Goal: Transaction & Acquisition: Subscribe to service/newsletter

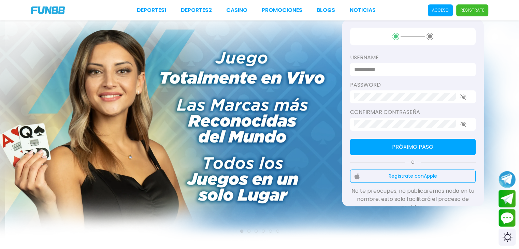
scroll to position [34, 0]
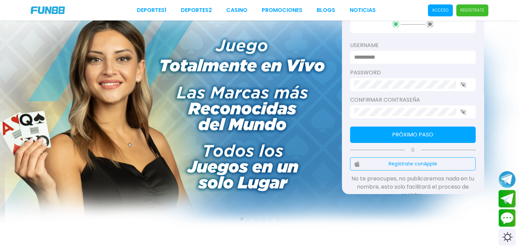
click at [259, 111] on img at bounding box center [259, 111] width 519 height 251
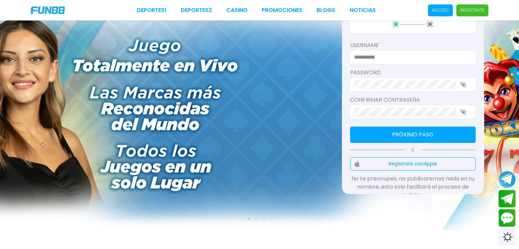
click at [178, 114] on img at bounding box center [172, 111] width 519 height 251
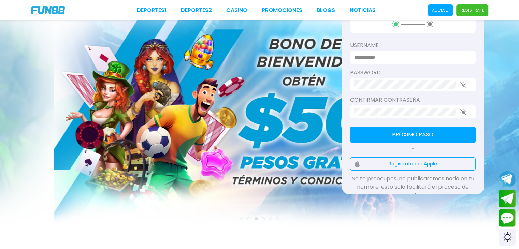
click at [278, 109] on img at bounding box center [313, 111] width 519 height 251
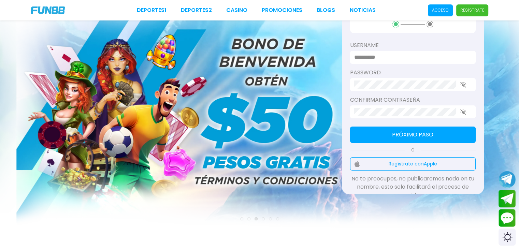
drag, startPoint x: 275, startPoint y: 109, endPoint x: 248, endPoint y: 112, distance: 27.1
click at [267, 110] on img at bounding box center [275, 111] width 519 height 251
click at [216, 112] on img at bounding box center [275, 111] width 519 height 251
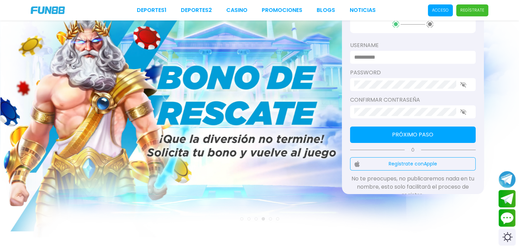
scroll to position [31, 0]
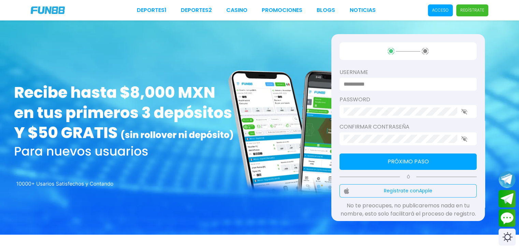
drag, startPoint x: 277, startPoint y: 108, endPoint x: 273, endPoint y: 108, distance: 4.4
click at [277, 108] on div "username password Confirmar contraseña Próximo paso Ó Regístrate con Apple No t…" at bounding box center [259, 127] width 519 height 214
drag, startPoint x: 273, startPoint y: 108, endPoint x: 205, endPoint y: 111, distance: 68.3
click at [212, 111] on div "username password Confirmar contraseña Próximo paso Ó Regístrate con Apple No t…" at bounding box center [259, 127] width 519 height 214
click at [186, 111] on div "username password Confirmar contraseña Próximo paso Ó Regístrate con Apple No t…" at bounding box center [259, 127] width 519 height 214
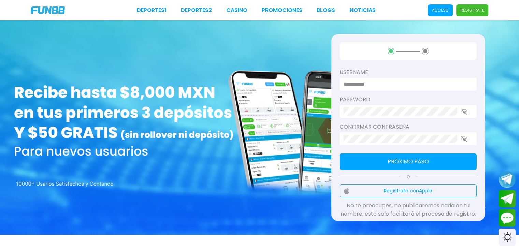
drag, startPoint x: 236, startPoint y: 123, endPoint x: 179, endPoint y: 126, distance: 57.4
click at [184, 126] on div "username password Confirmar contraseña Próximo paso Ó Regístrate con Apple No t…" at bounding box center [259, 127] width 519 height 214
click at [151, 126] on div "username password Confirmar contraseña Próximo paso Ó Regístrate con Apple No t…" at bounding box center [259, 127] width 519 height 214
click at [289, 8] on link "Promociones" at bounding box center [282, 10] width 41 height 8
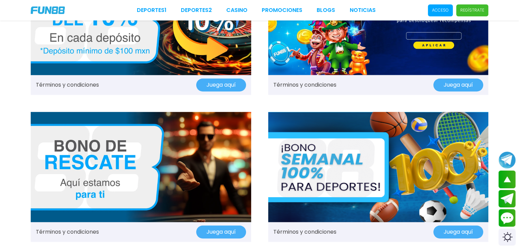
scroll to position [580, 0]
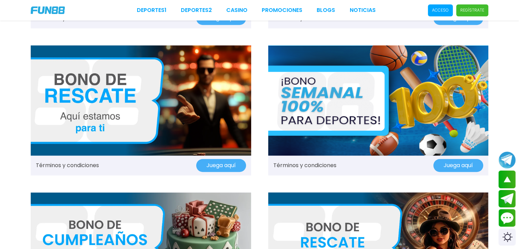
click at [323, 107] on img at bounding box center [378, 100] width 220 height 110
